Goal: Use online tool/utility: Utilize a website feature to perform a specific function

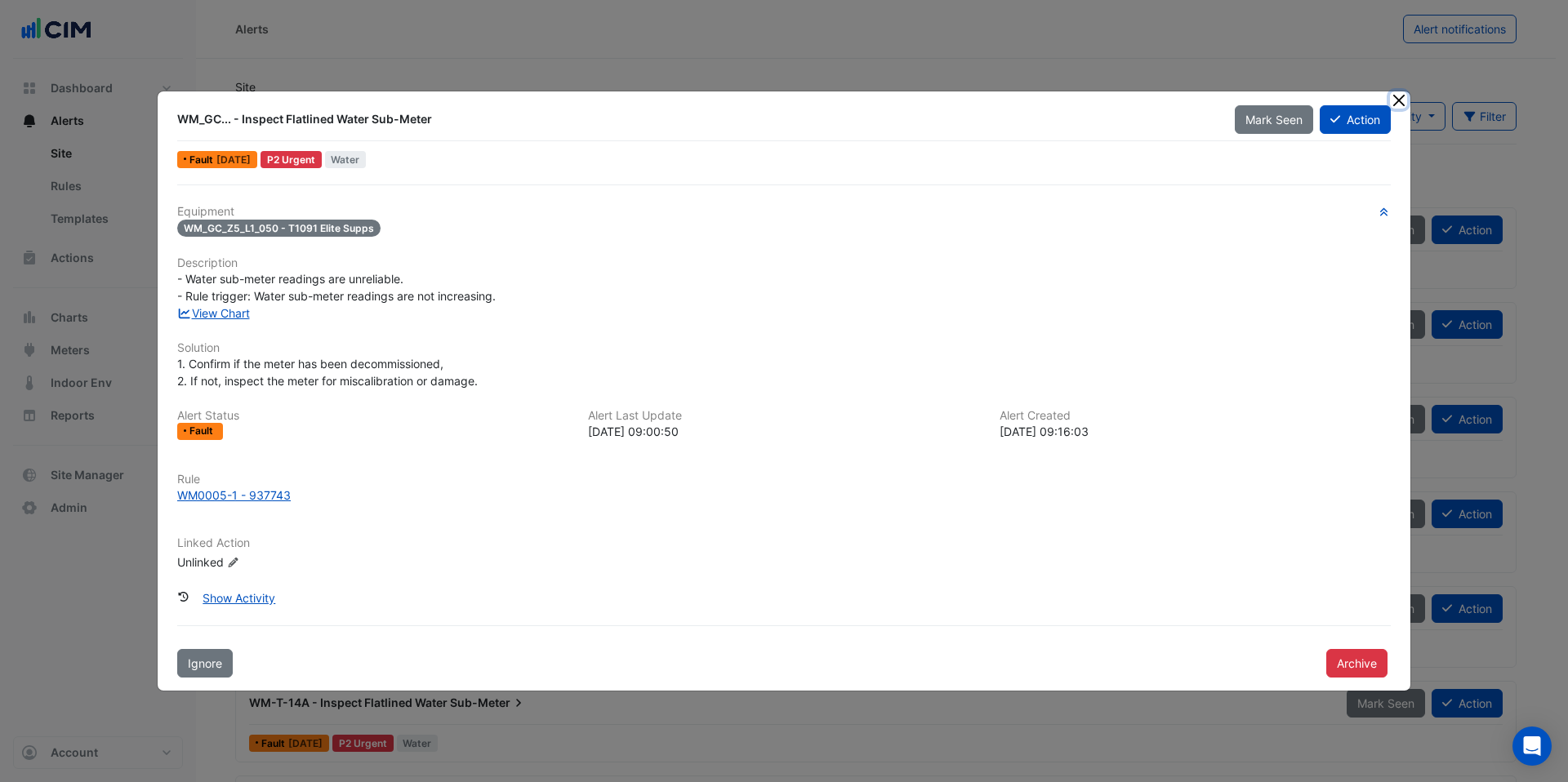
click at [1400, 99] on button "Close" at bounding box center [1399, 100] width 17 height 17
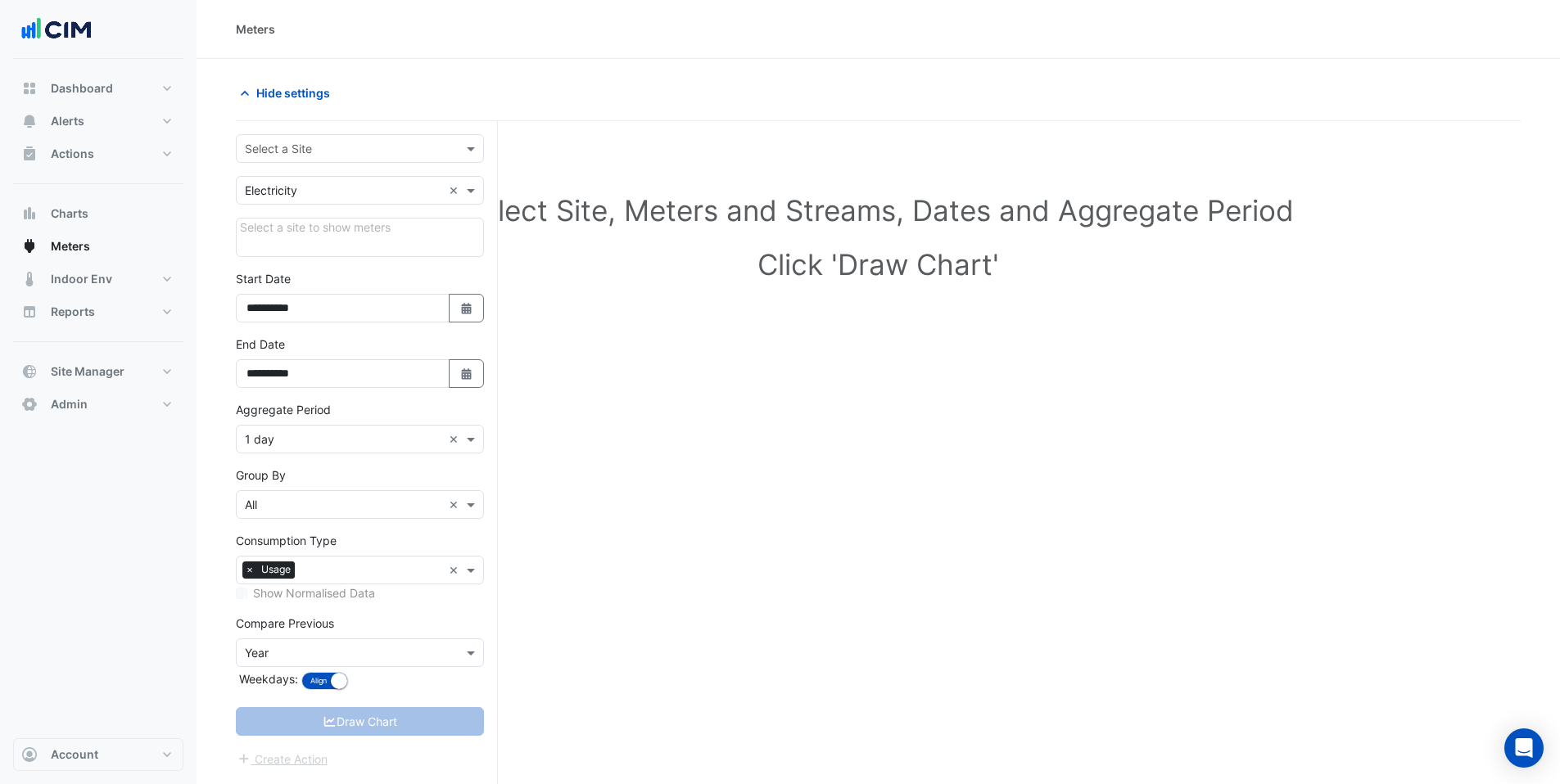
click at [770, 437] on div "Select Site, Meters and Streams, Dates and Aggregate Period Click 'Draw Chart'" at bounding box center [878, 494] width 1285 height 706
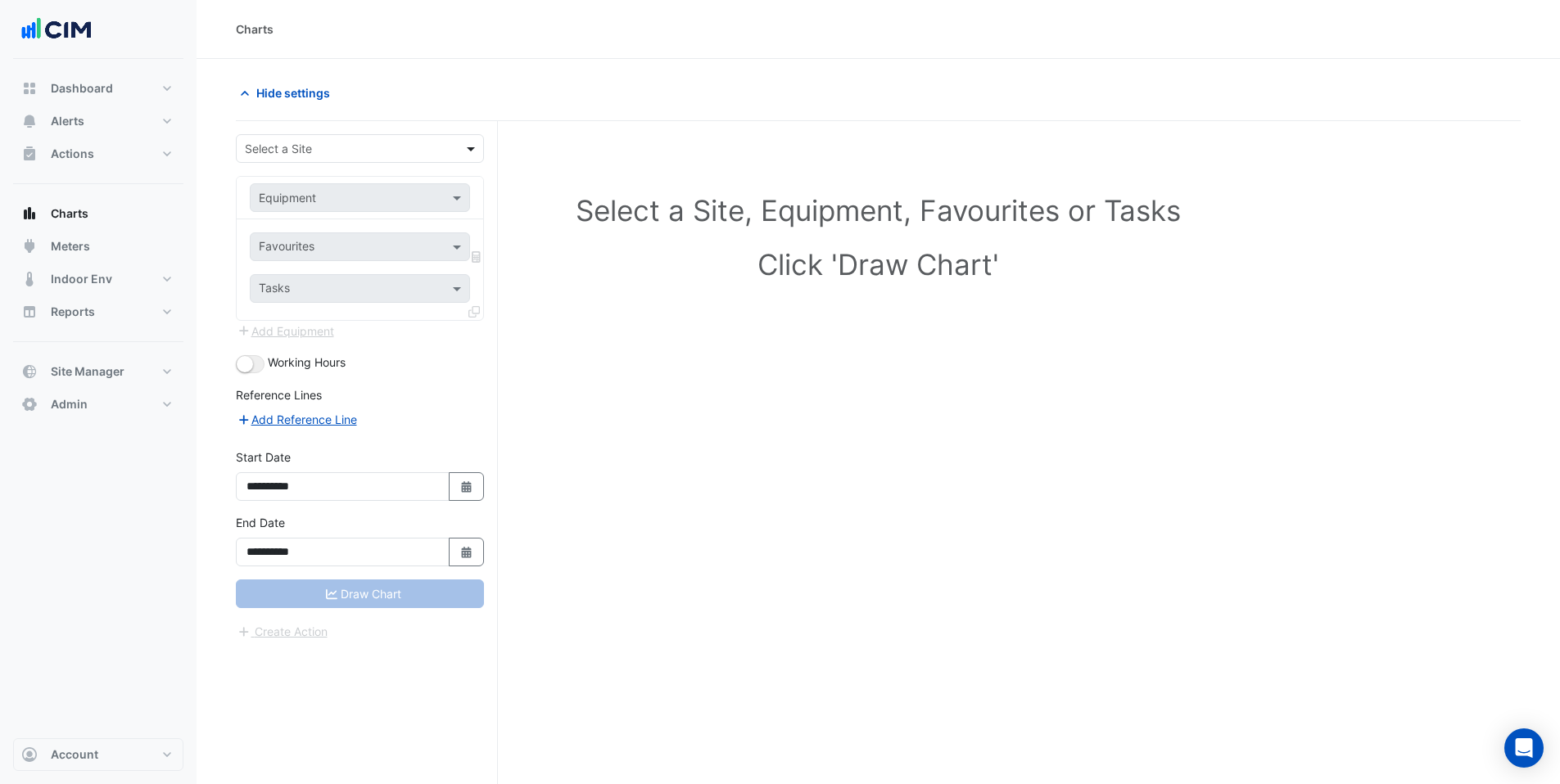
click at [466, 141] on span at bounding box center [473, 149] width 21 height 17
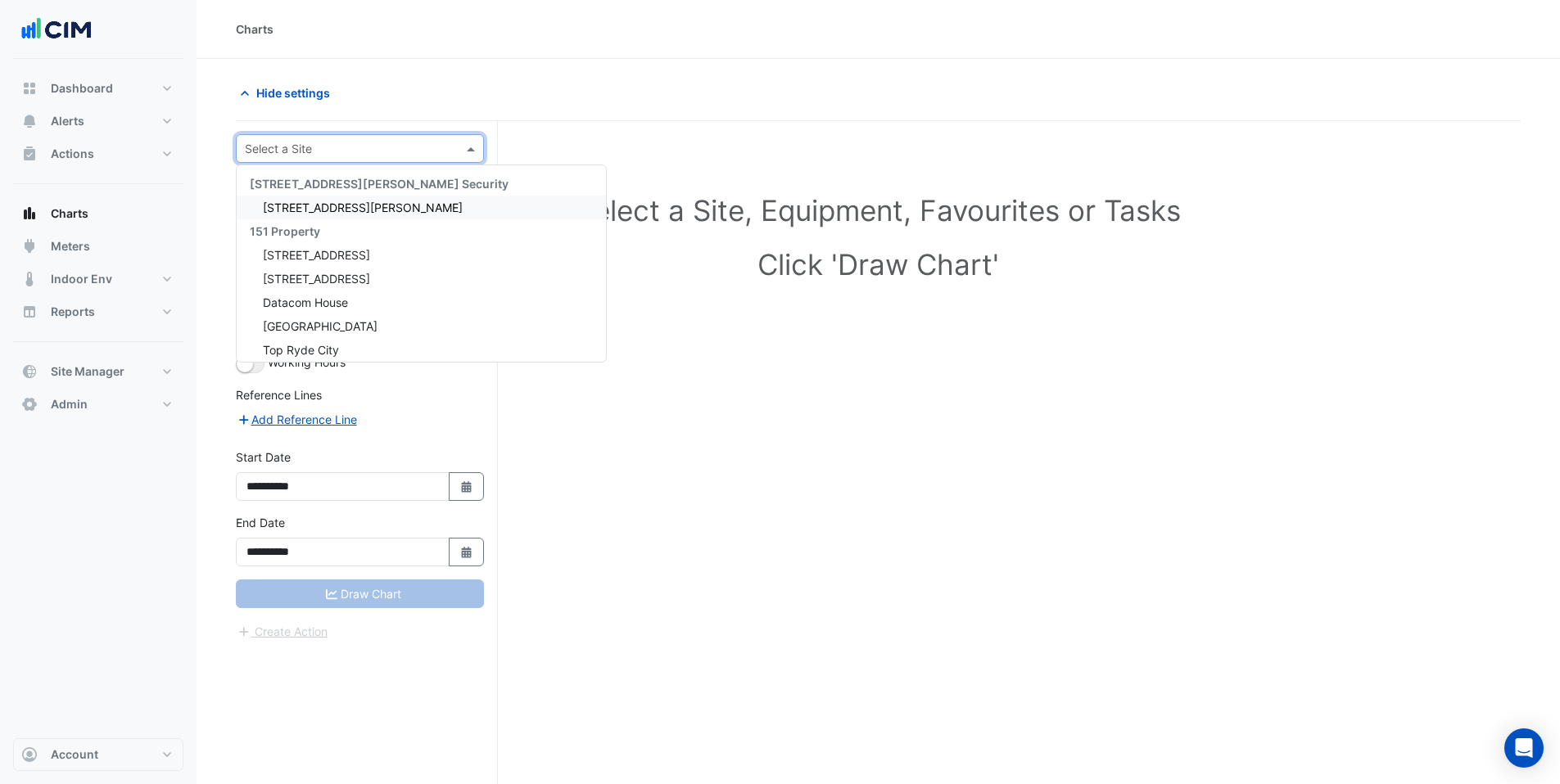
type input "*"
type input "**********"
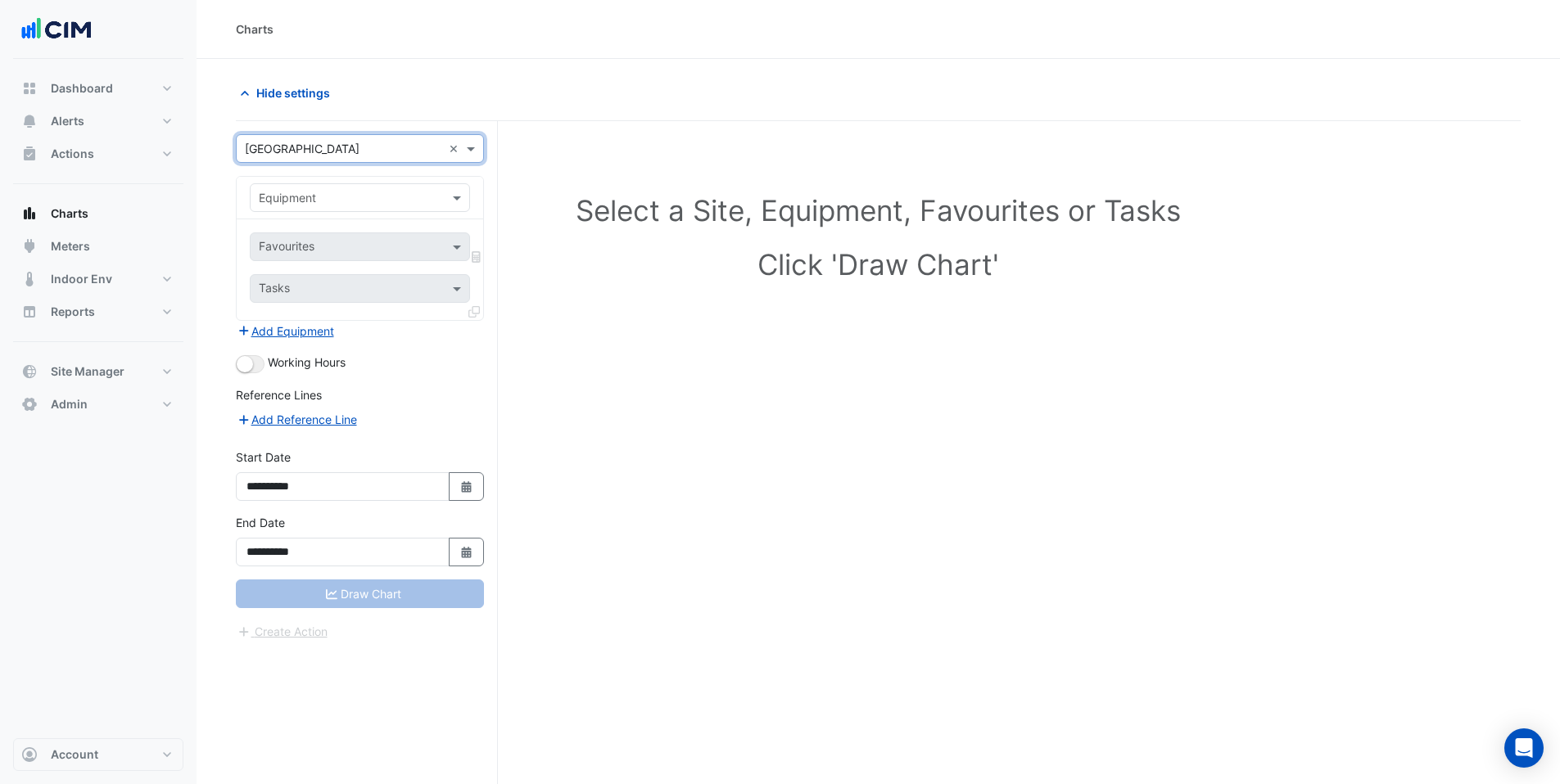
click at [343, 191] on input "text" at bounding box center [344, 198] width 170 height 17
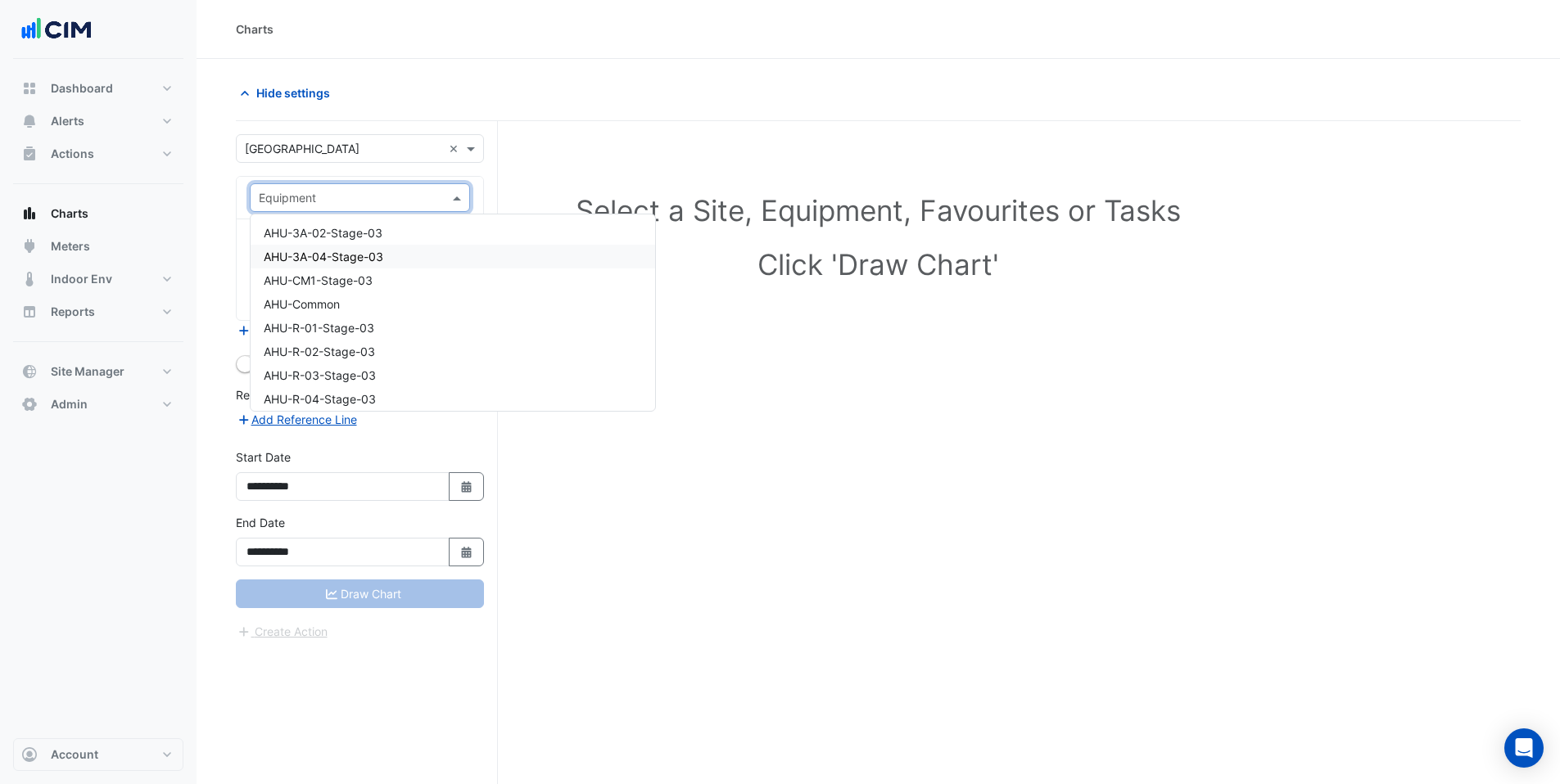
click at [676, 209] on h1 "Select a Site, Equipment, Favourites or Tasks" at bounding box center [879, 211] width 1213 height 35
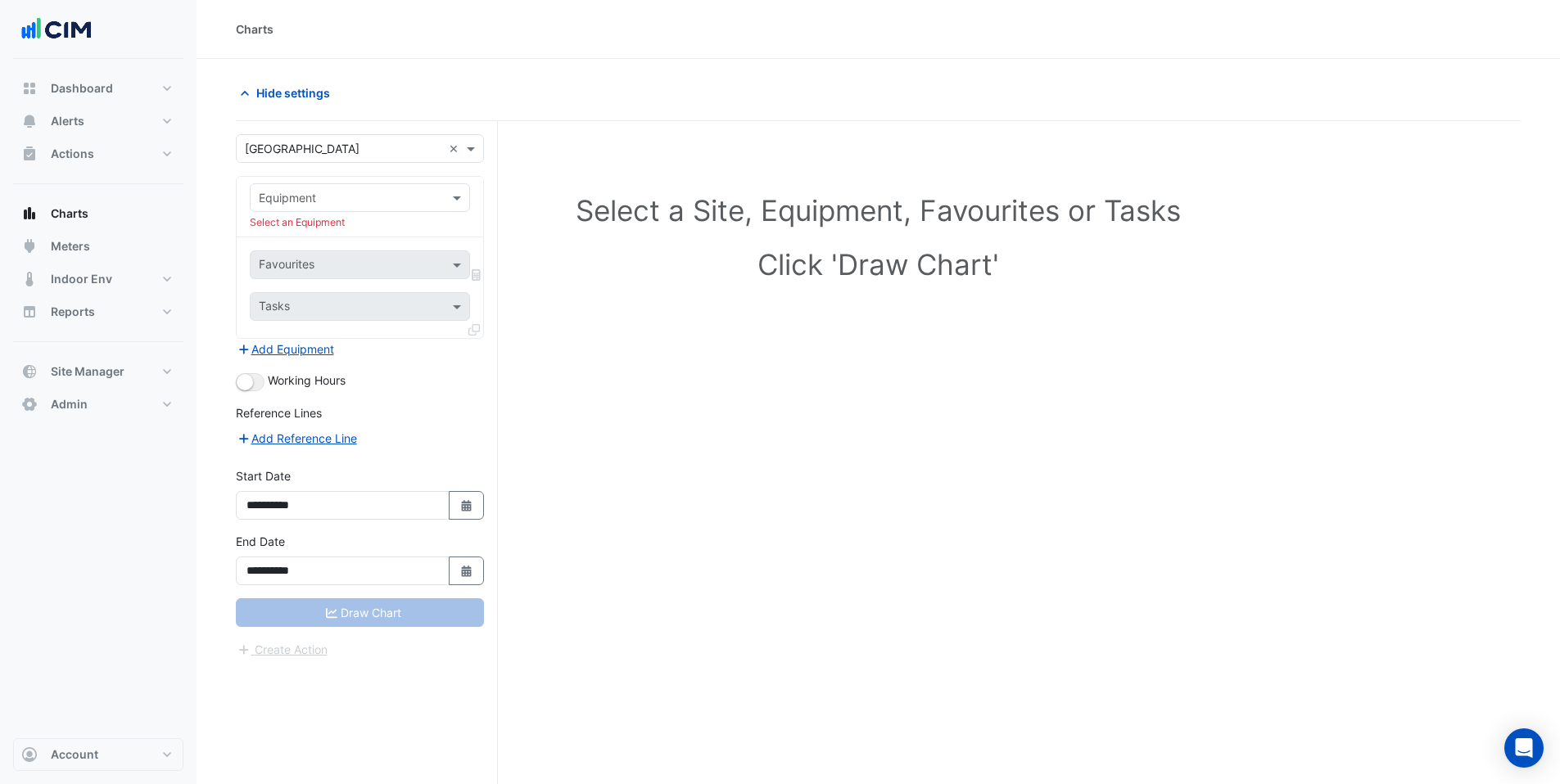
click at [342, 204] on input "text" at bounding box center [344, 198] width 170 height 17
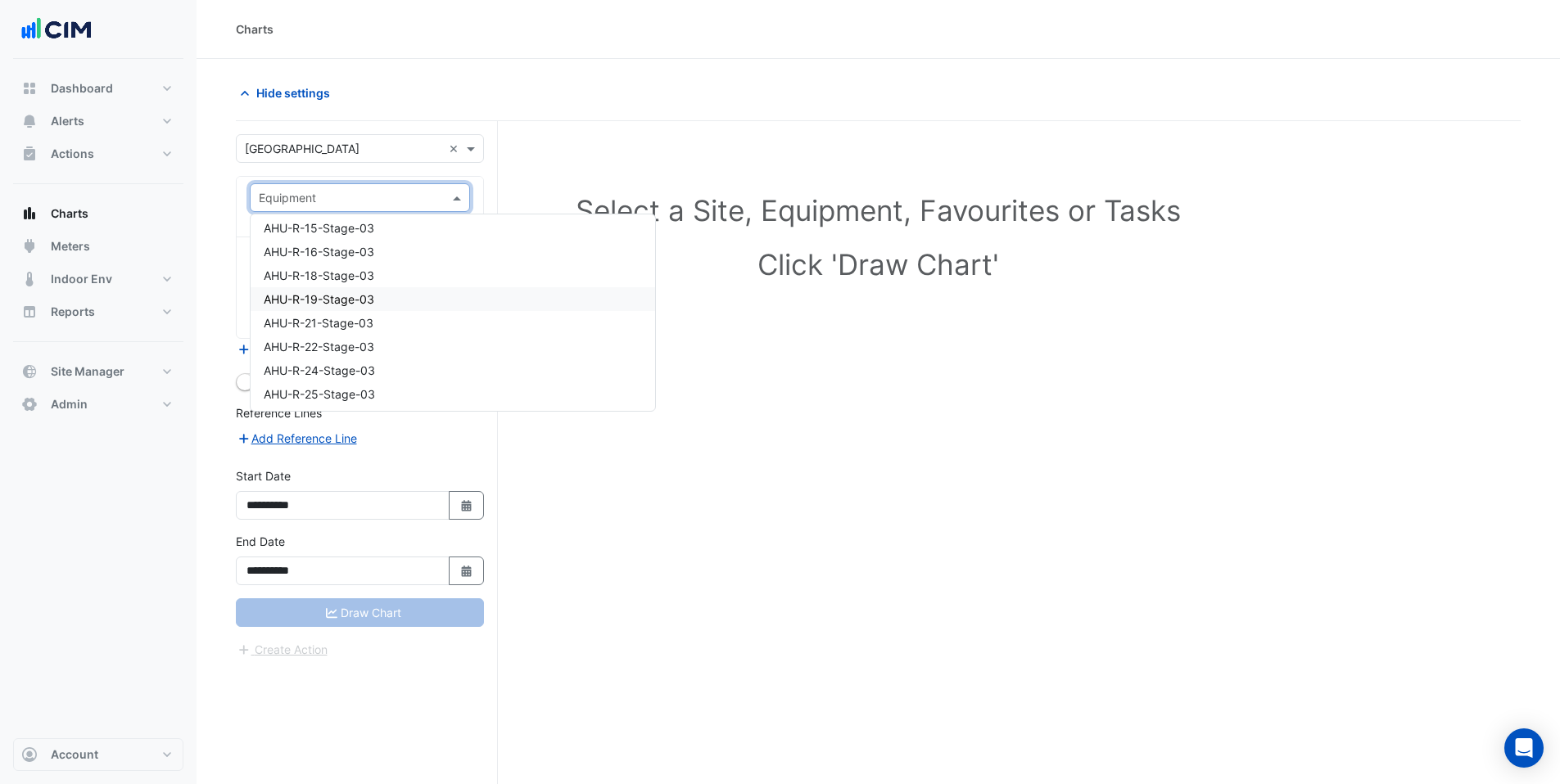
scroll to position [332, 0]
click at [293, 196] on input "text" at bounding box center [344, 198] width 170 height 17
type input "***"
click at [293, 319] on span "Stage_2_CH-04" at bounding box center [305, 321] width 83 height 14
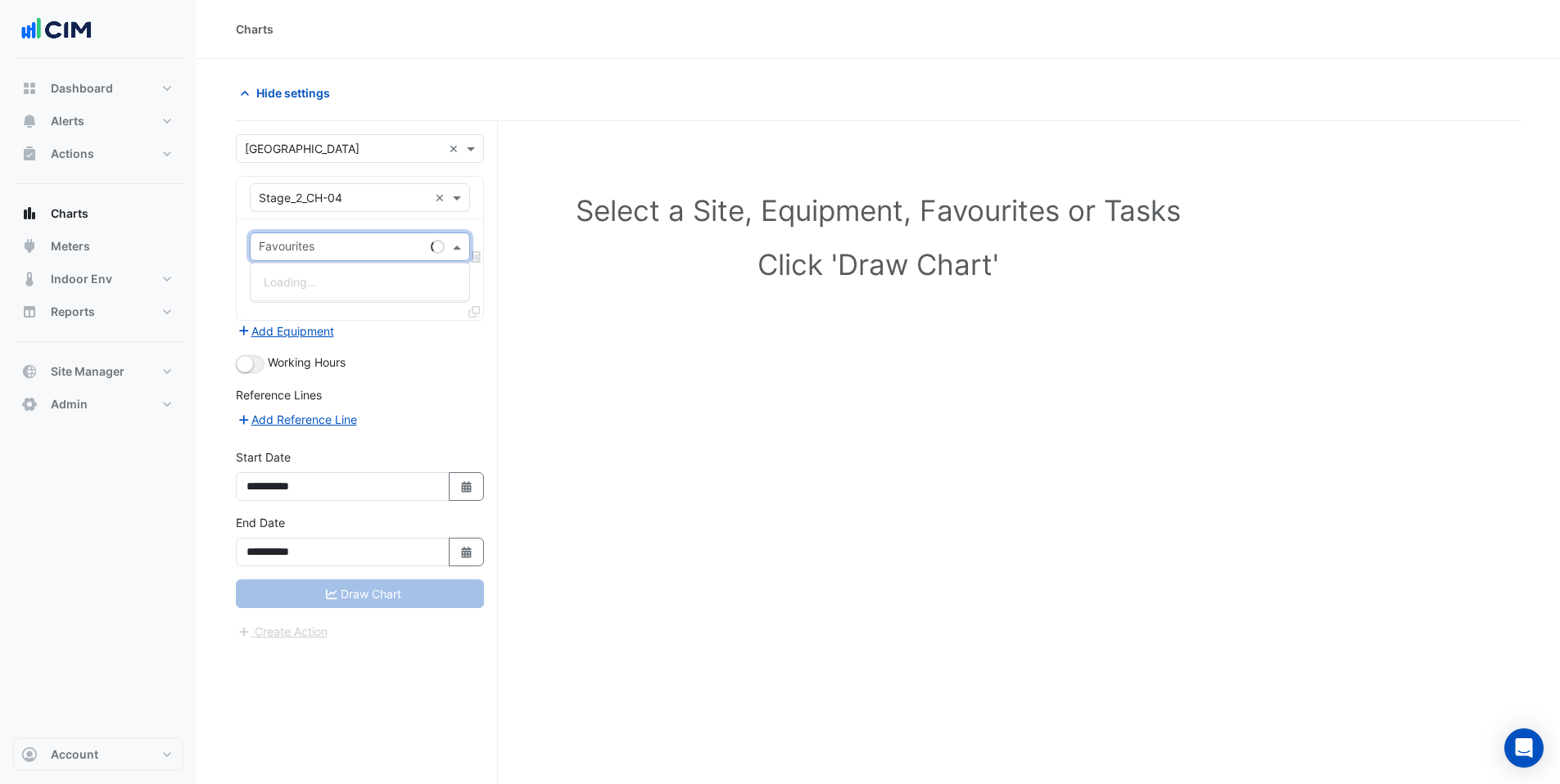
click at [283, 249] on input "text" at bounding box center [341, 249] width 166 height 17
type input "******"
click at [325, 276] on span "Chiller Enable - Plantroom, Plantroom" at bounding box center [362, 282] width 198 height 14
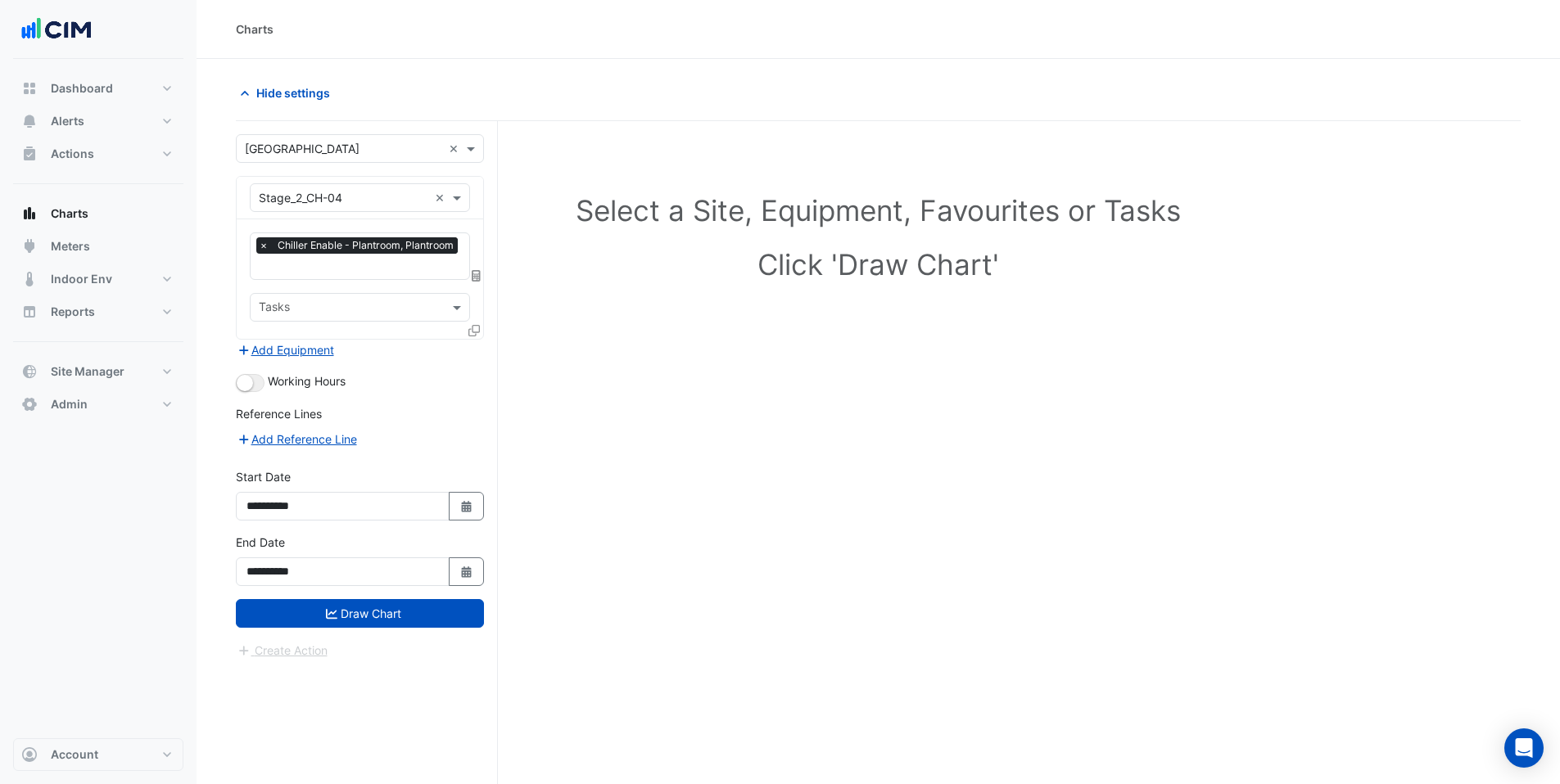
click at [473, 332] on icon at bounding box center [474, 330] width 11 height 11
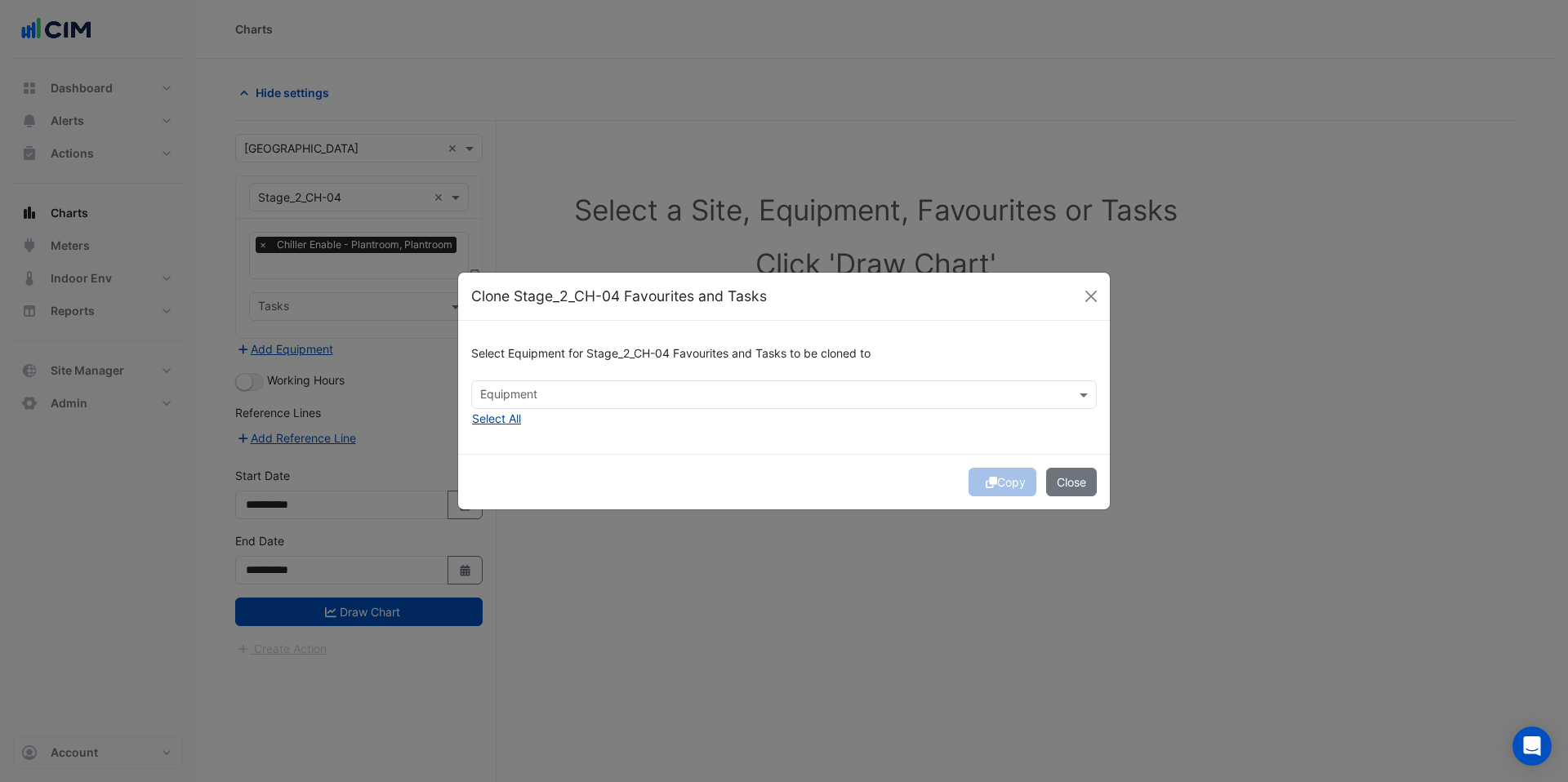
click at [499, 416] on button "Select All" at bounding box center [496, 418] width 51 height 19
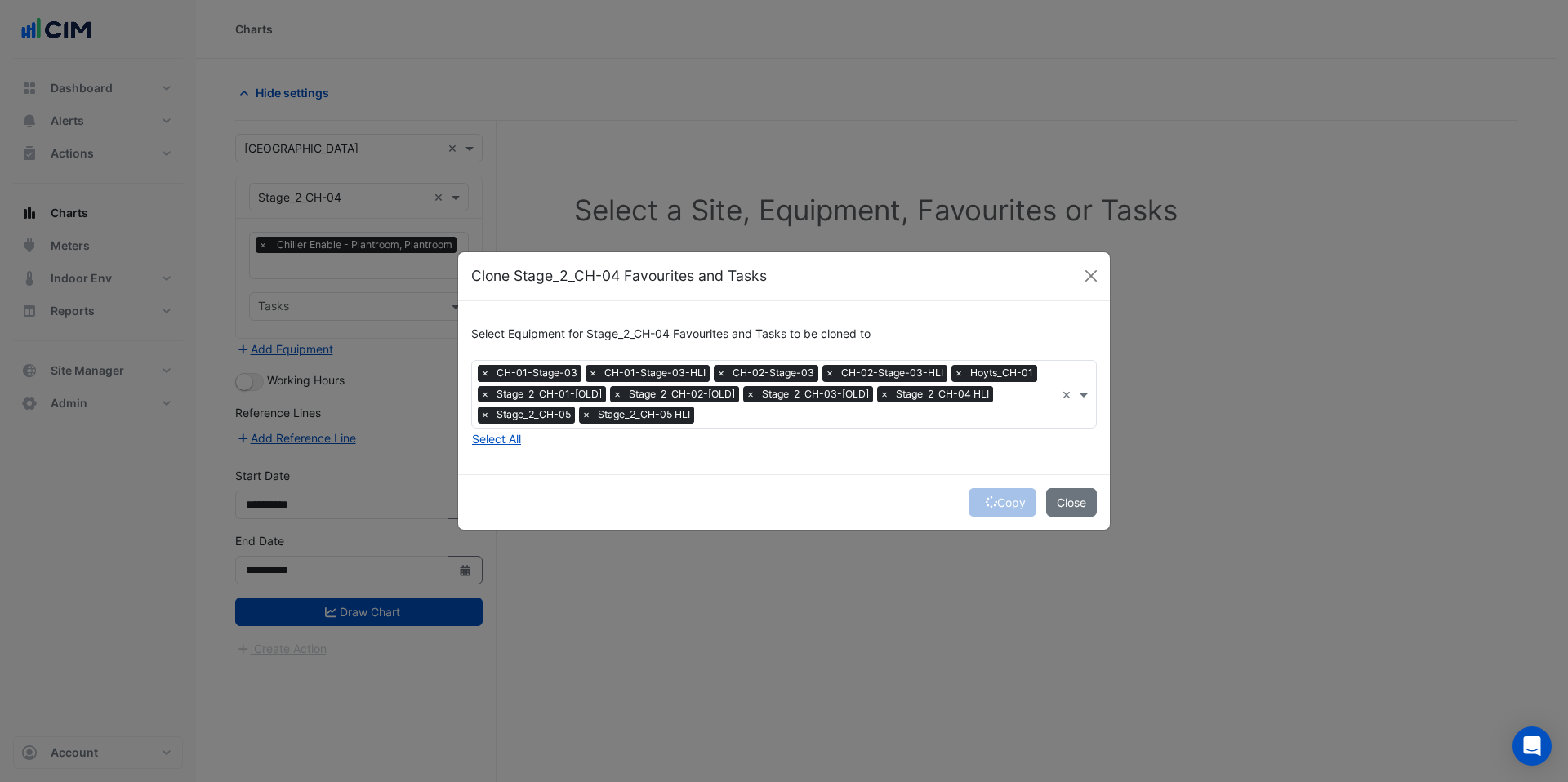
click at [484, 367] on span "×" at bounding box center [485, 372] width 15 height 16
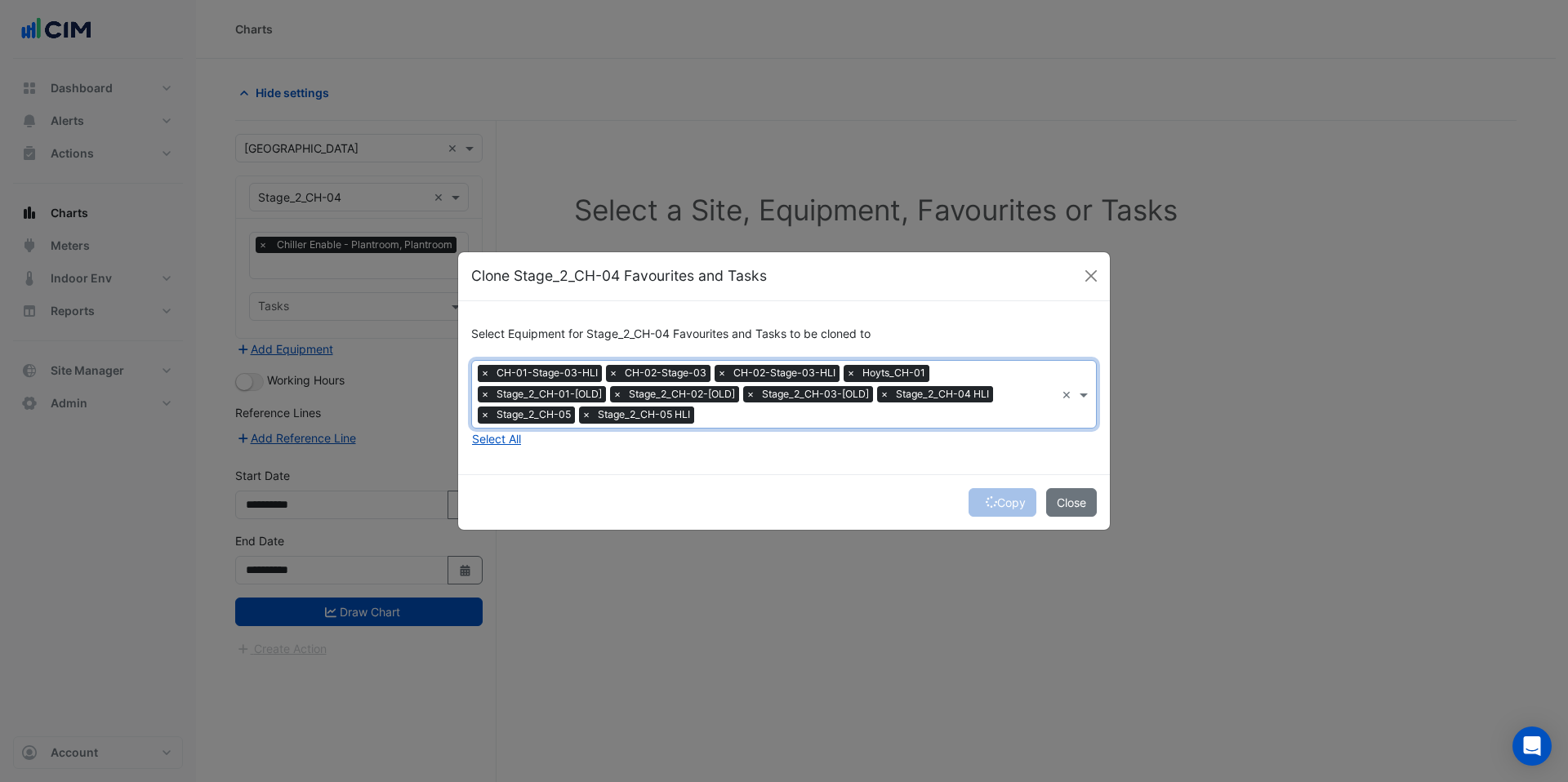
click at [484, 369] on span "×" at bounding box center [485, 372] width 15 height 16
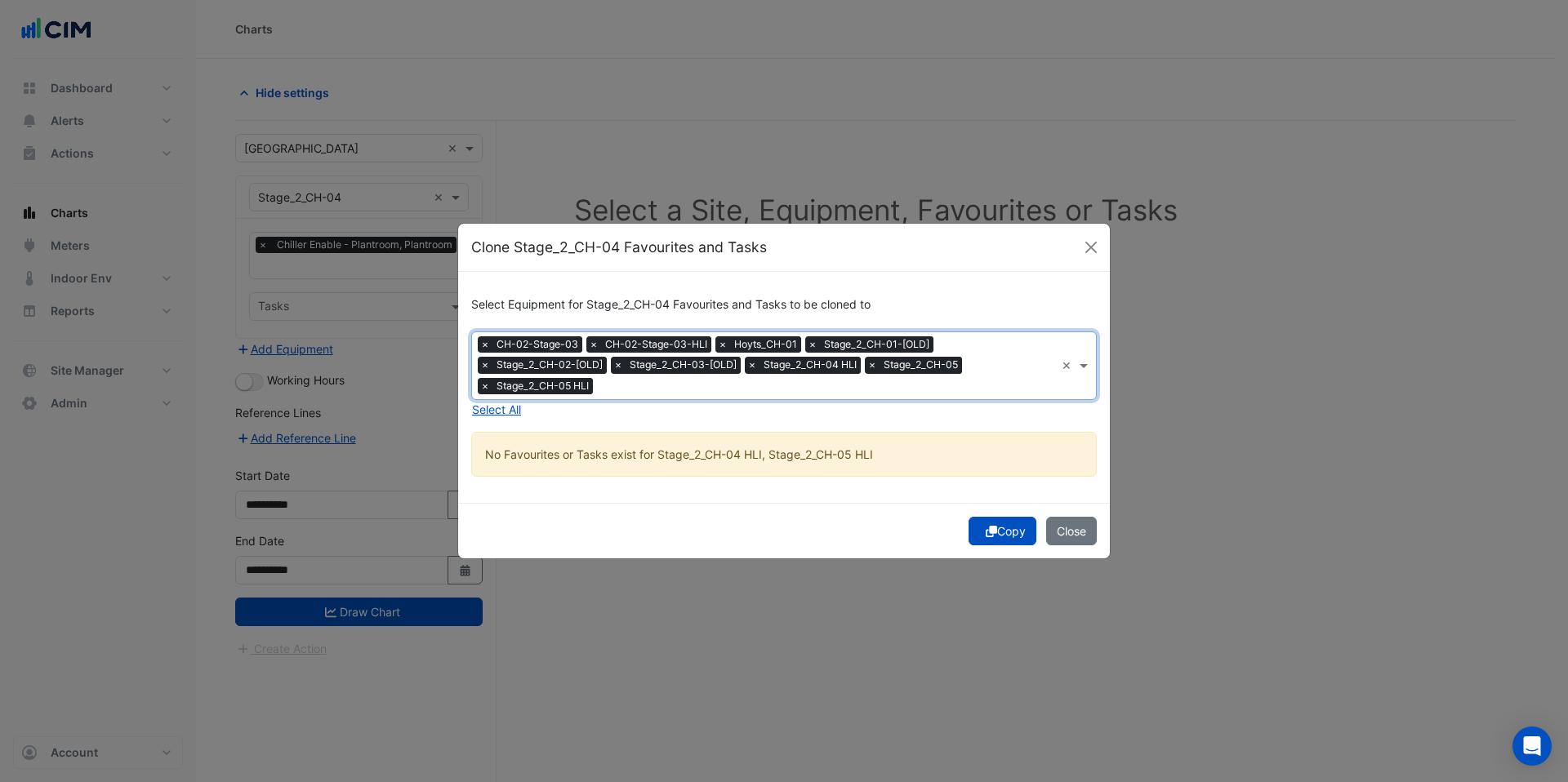
click at [484, 369] on span "×" at bounding box center [485, 365] width 15 height 16
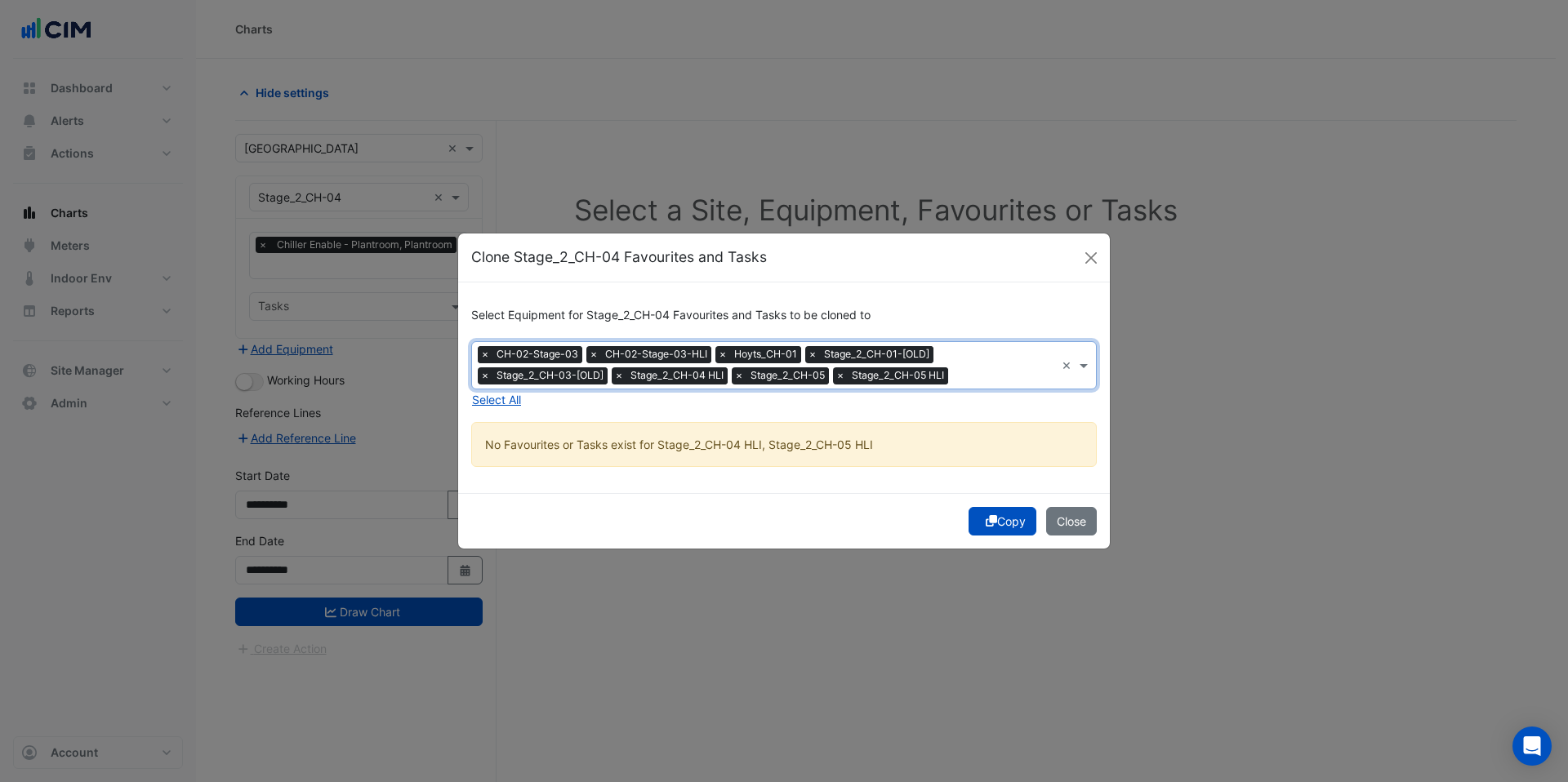
click at [484, 357] on span "×" at bounding box center [485, 354] width 15 height 16
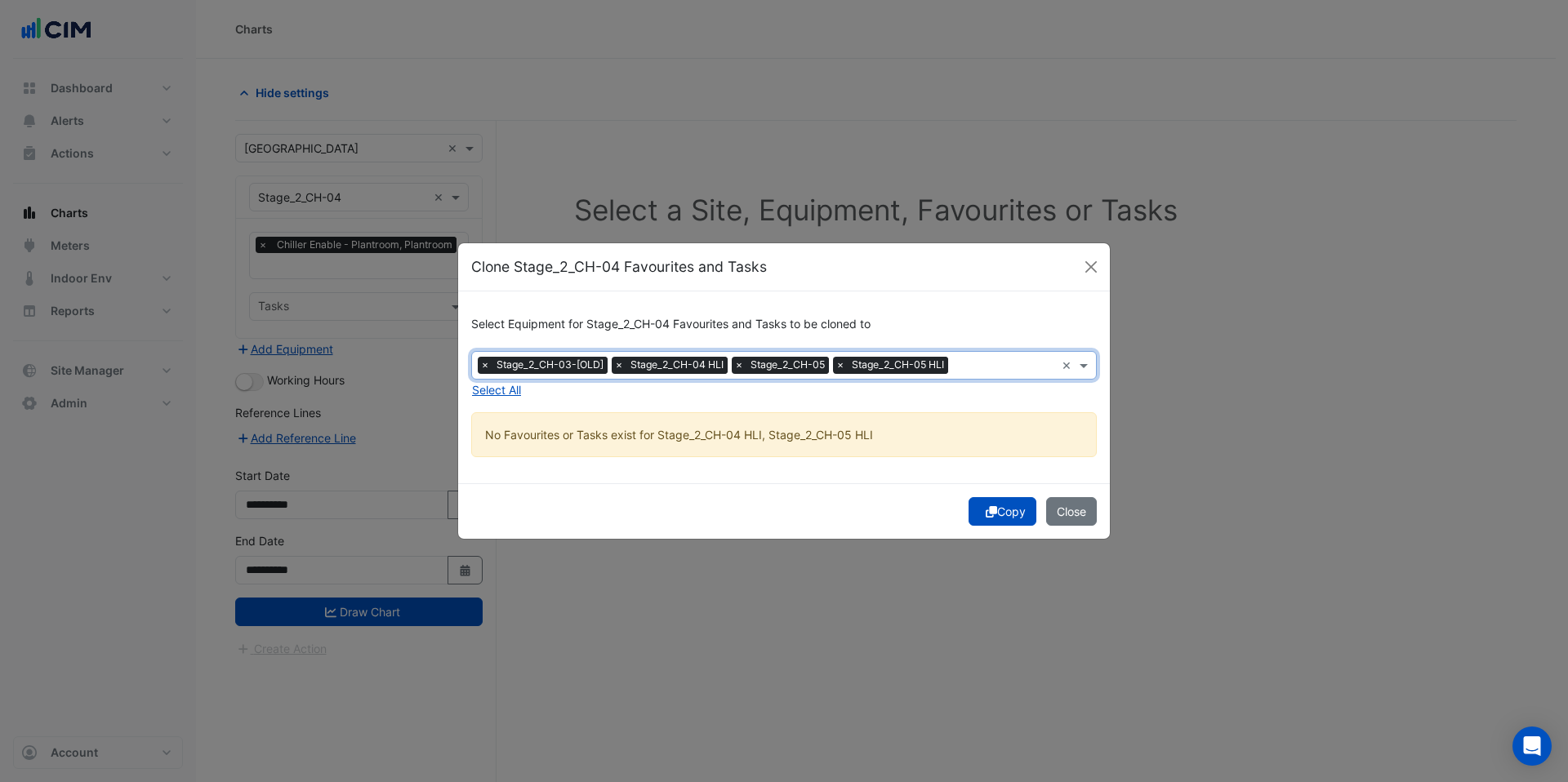
click at [484, 357] on span "×" at bounding box center [485, 365] width 15 height 16
click at [591, 371] on span "×" at bounding box center [586, 365] width 15 height 16
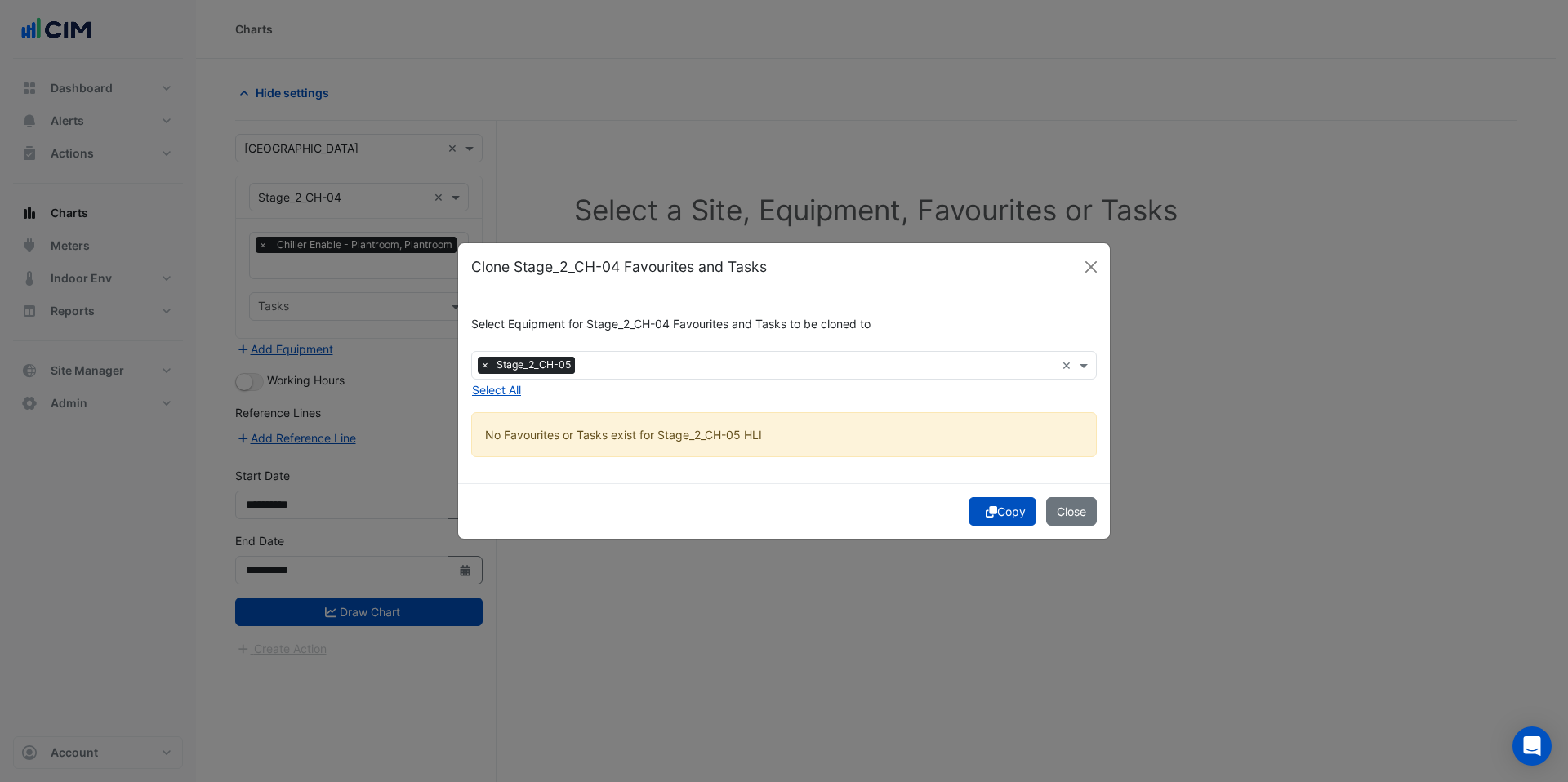
click at [792, 499] on div "Copy Close" at bounding box center [784, 512] width 651 height 55
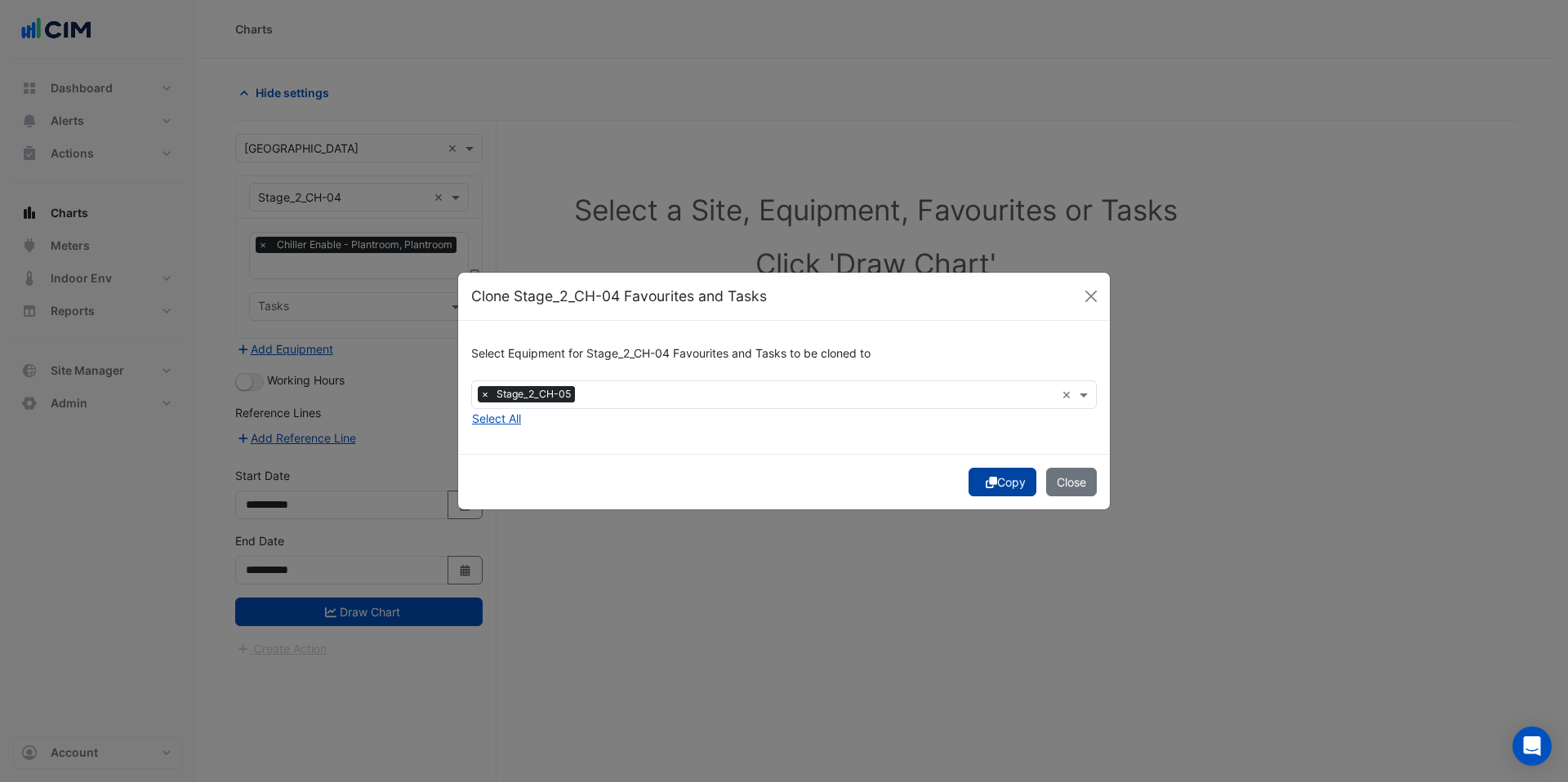
click at [998, 481] on button "Copy" at bounding box center [1002, 482] width 67 height 29
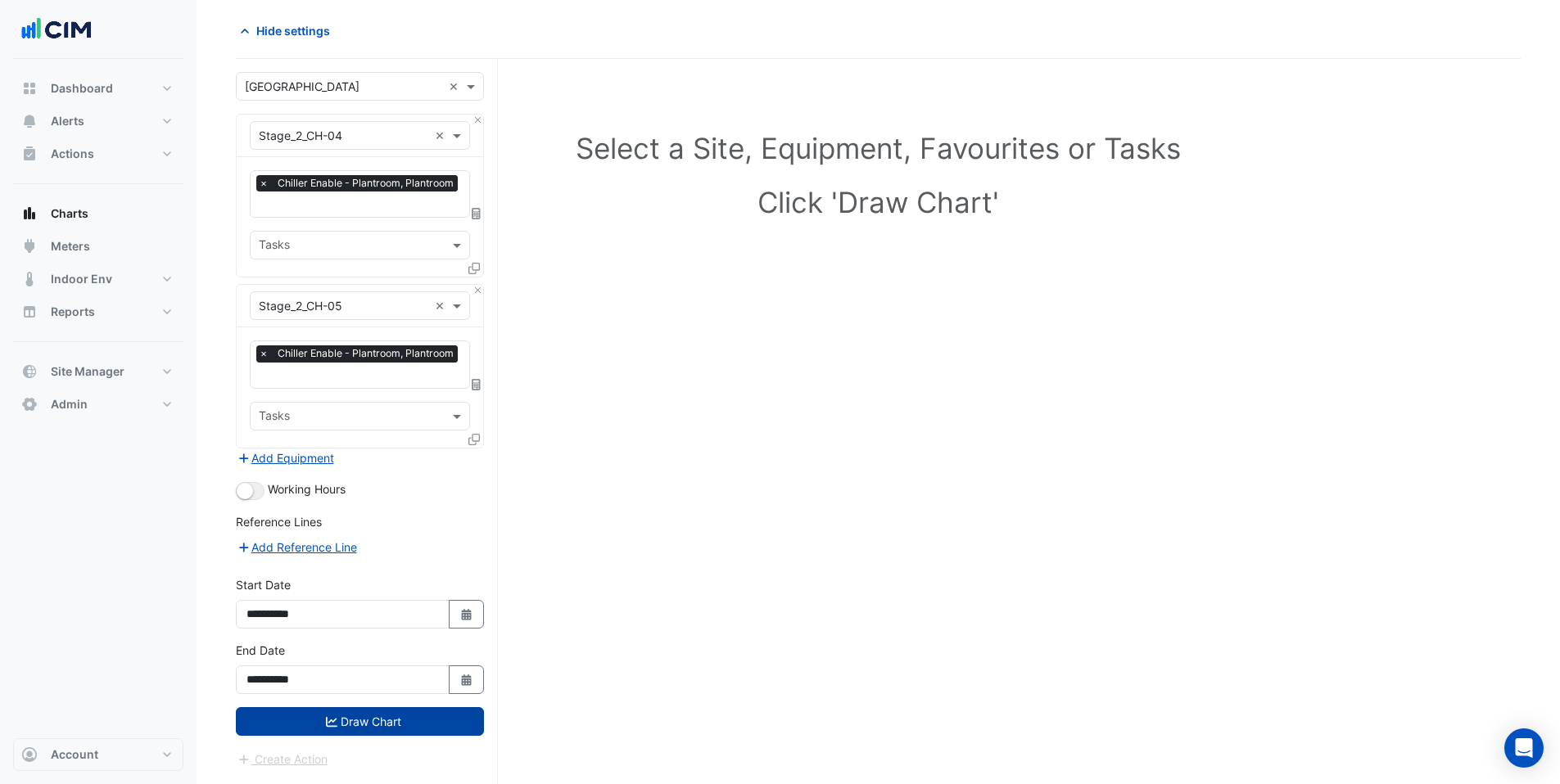
click at [330, 721] on icon "submit" at bounding box center [331, 722] width 11 height 11
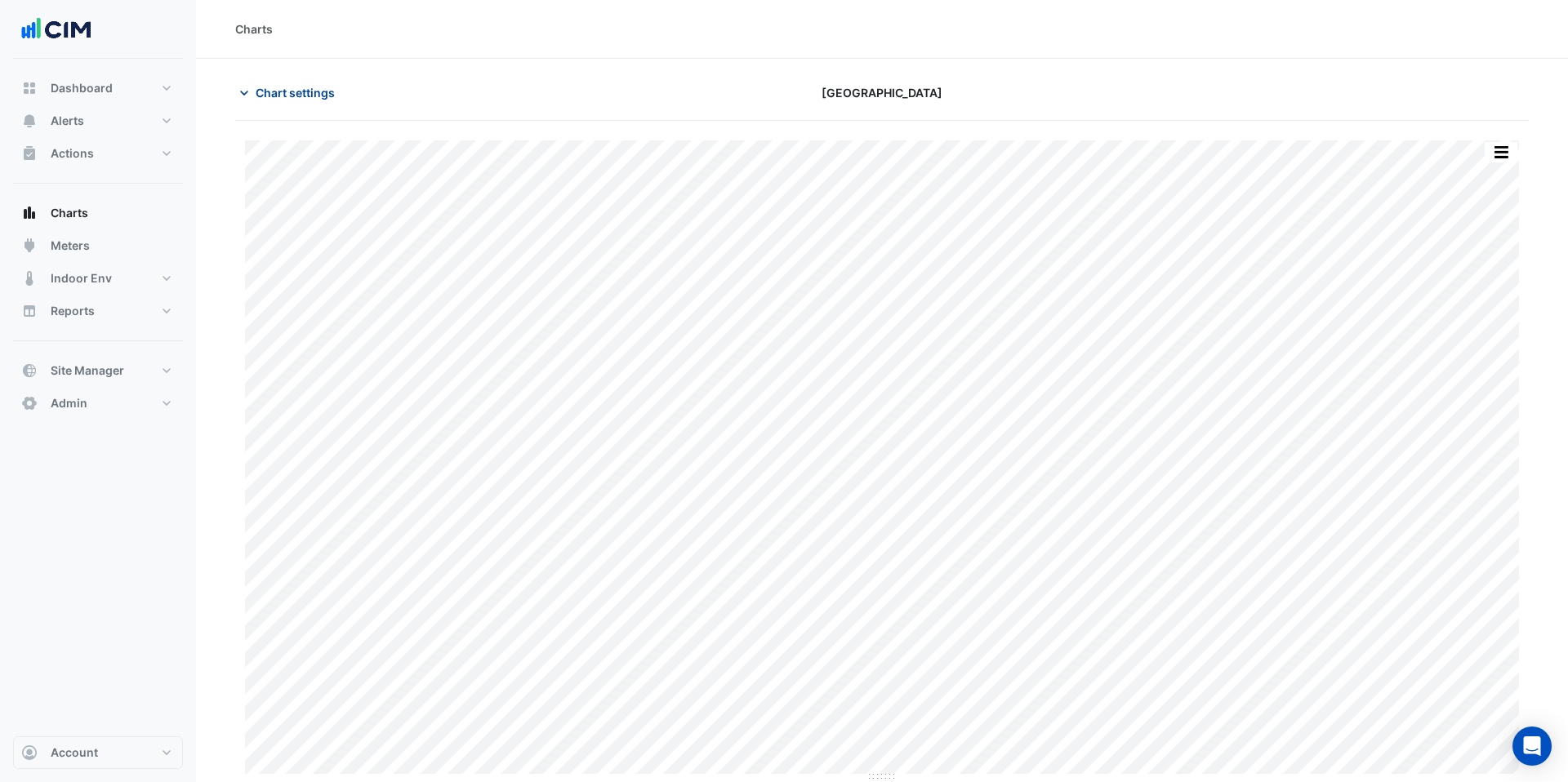
click at [281, 99] on span "Chart settings" at bounding box center [295, 92] width 79 height 17
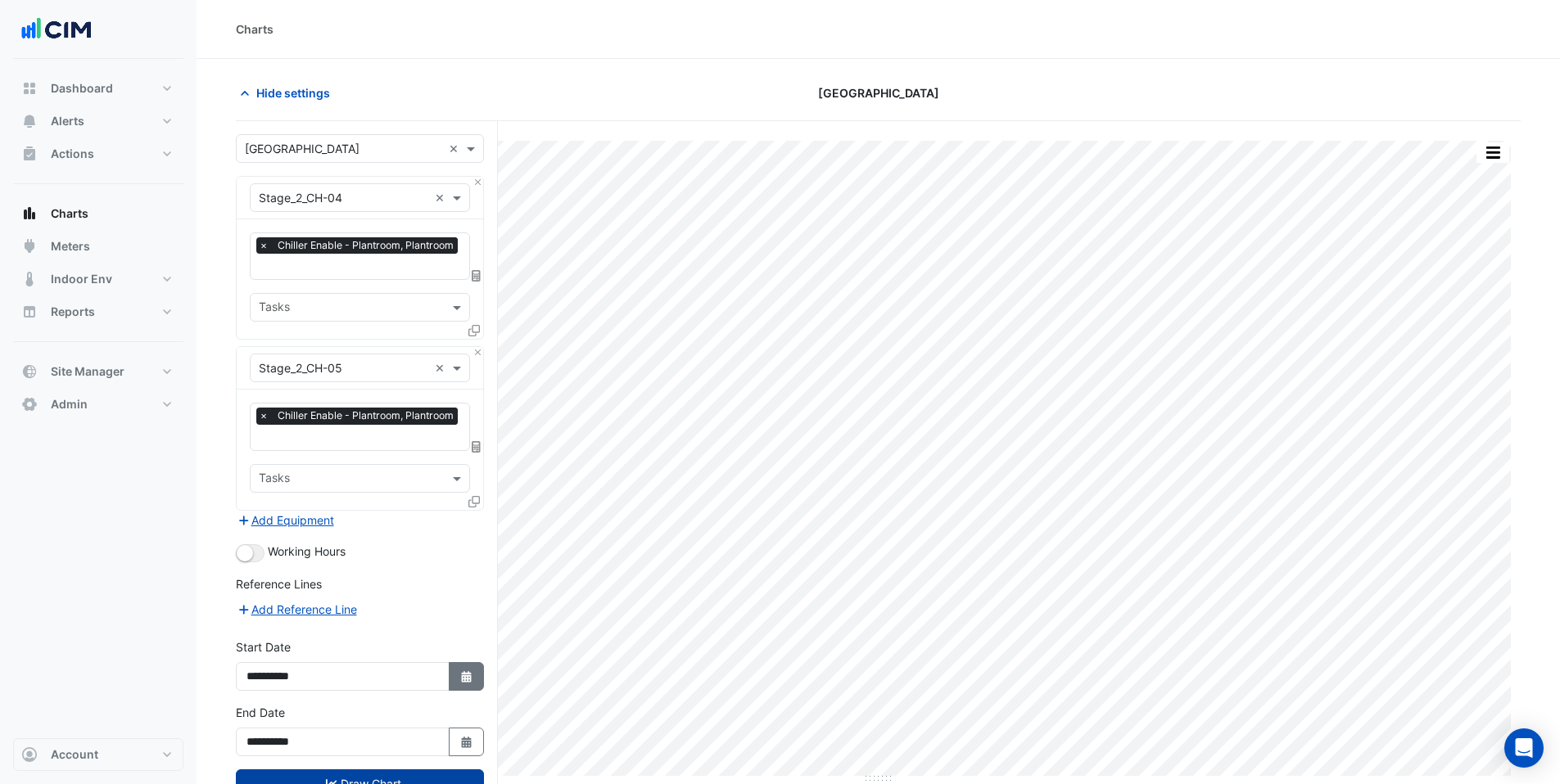
click at [465, 681] on button "Select Date" at bounding box center [467, 677] width 36 height 29
select select "*"
select select "****"
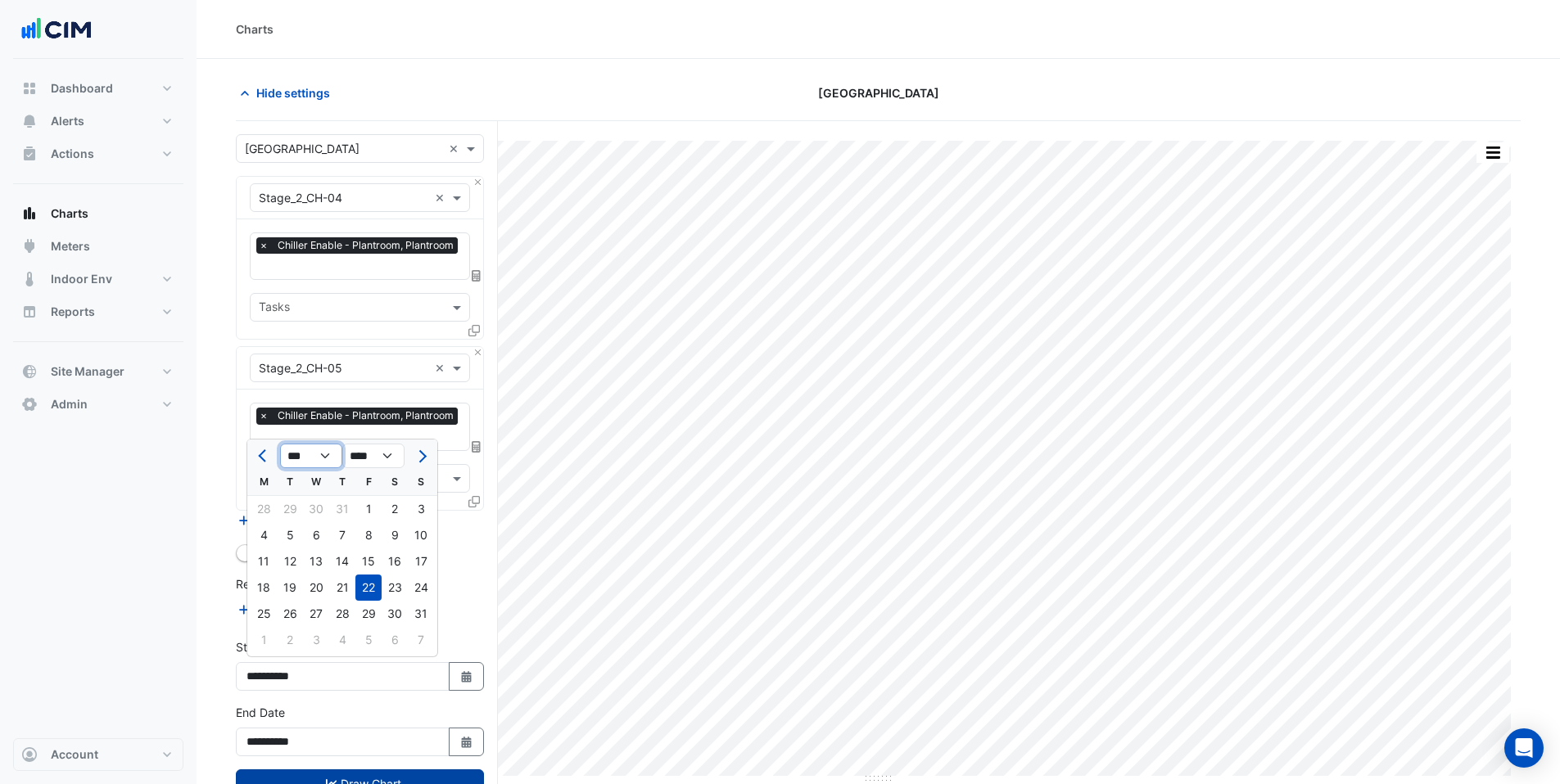
click at [306, 458] on select "*** *** *** *** *** *** *** *** ***" at bounding box center [311, 456] width 62 height 24
select select "*"
click at [280, 444] on select "*** *** *** *** *** *** *** *** ***" at bounding box center [311, 456] width 62 height 24
click at [319, 512] on div "1" at bounding box center [316, 509] width 26 height 26
type input "**********"
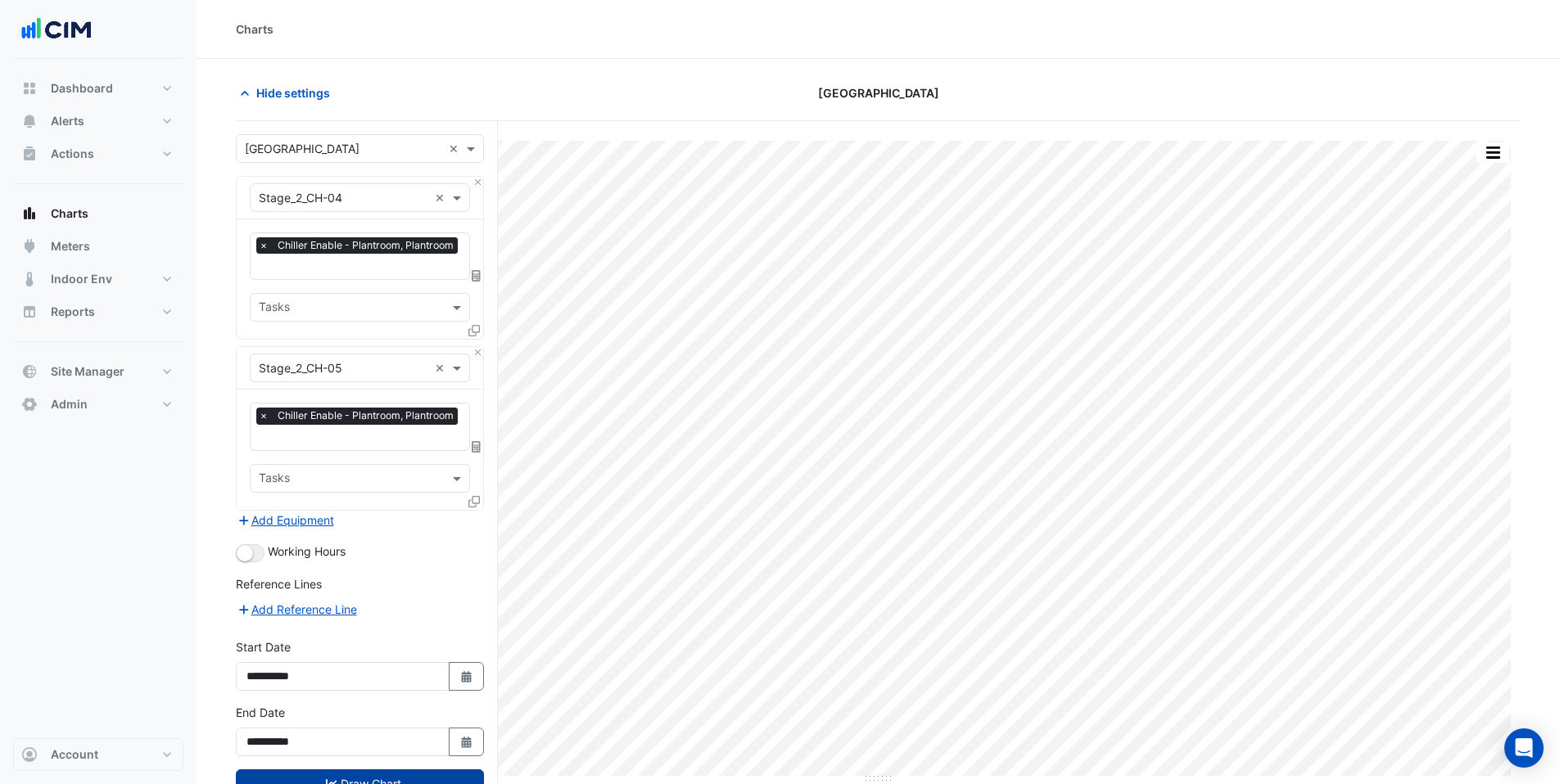
click at [356, 780] on button "Draw Chart" at bounding box center [360, 783] width 248 height 29
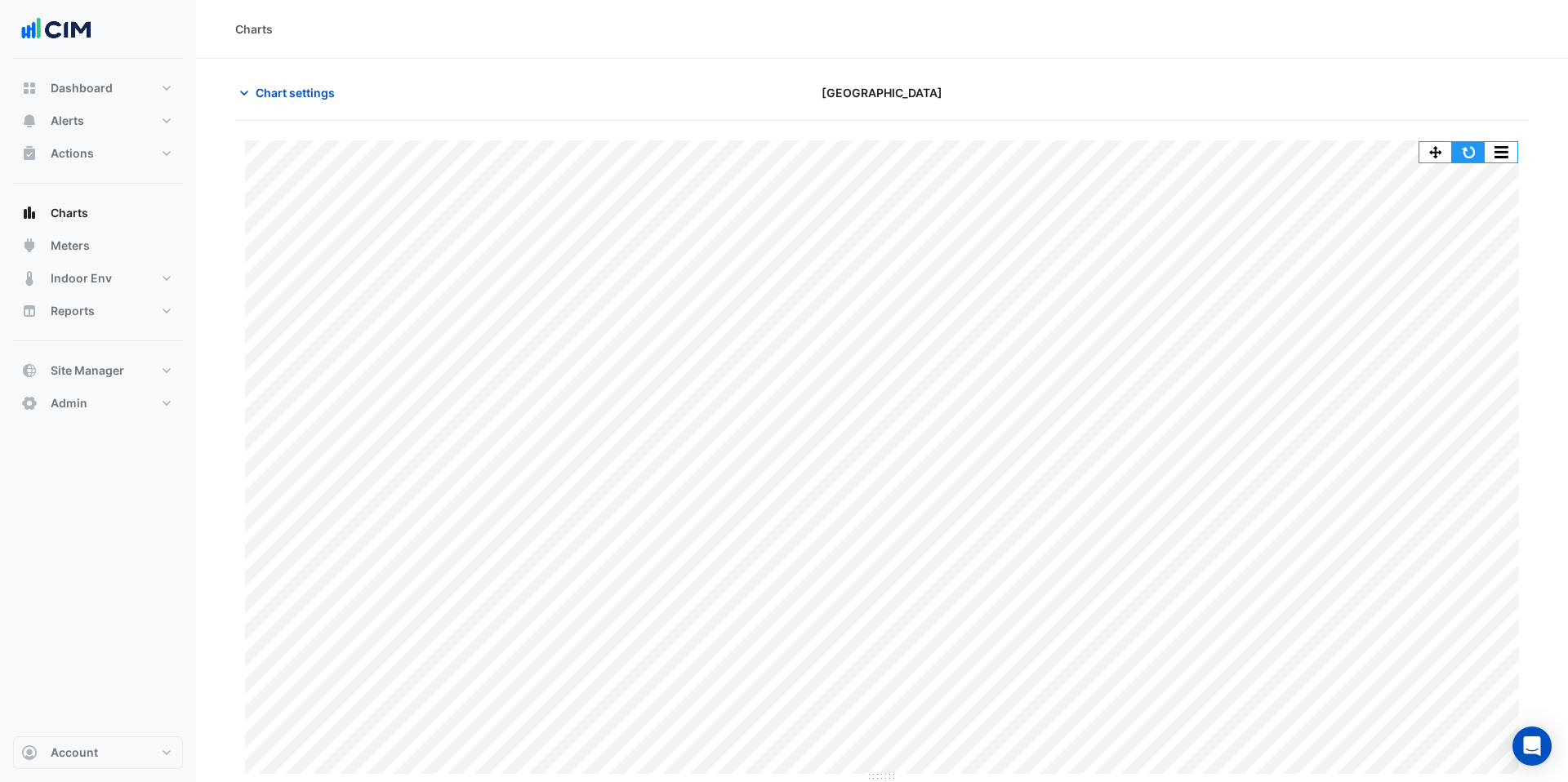
click at [1476, 156] on button "button" at bounding box center [1468, 152] width 33 height 21
click at [1470, 156] on button "button" at bounding box center [1468, 152] width 33 height 21
click at [1466, 148] on button "button" at bounding box center [1468, 152] width 33 height 21
click at [1470, 153] on button "button" at bounding box center [1468, 152] width 33 height 21
click at [1467, 155] on button "button" at bounding box center [1468, 152] width 33 height 21
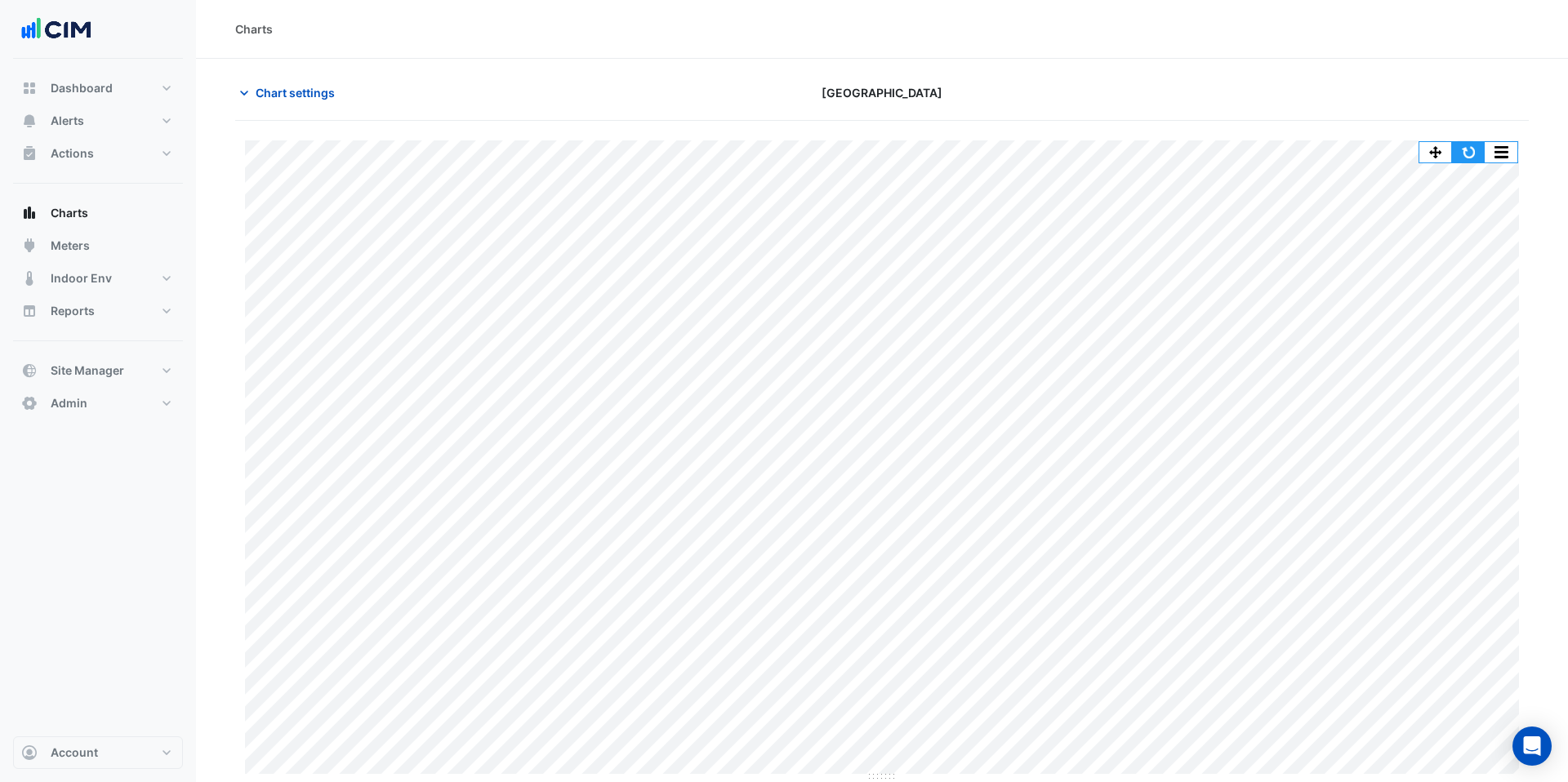
click at [1478, 153] on button "button" at bounding box center [1468, 152] width 33 height 21
